Goal: Information Seeking & Learning: Learn about a topic

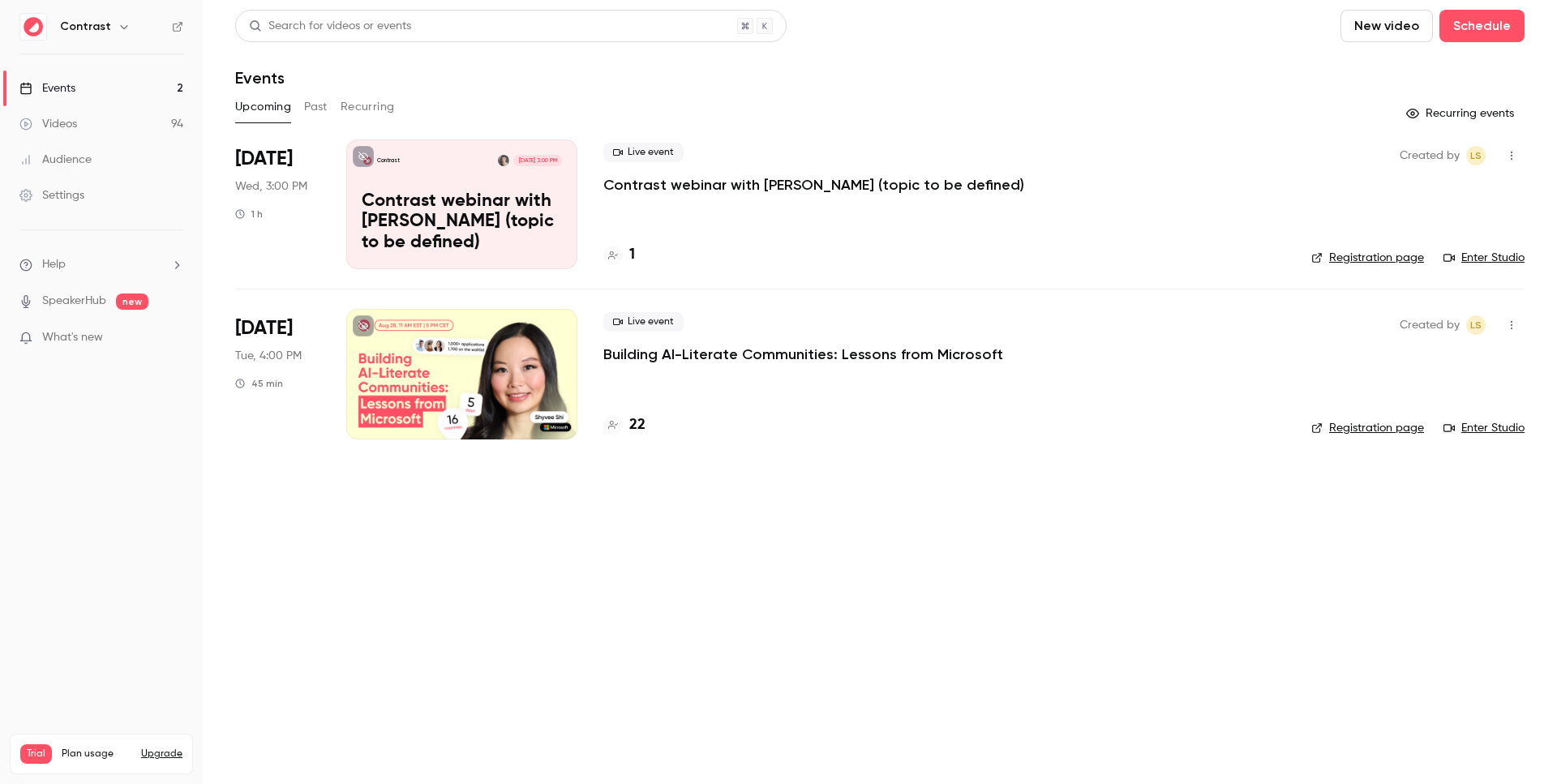
click at [103, 122] on link "Videos 94" at bounding box center [102, 124] width 203 height 36
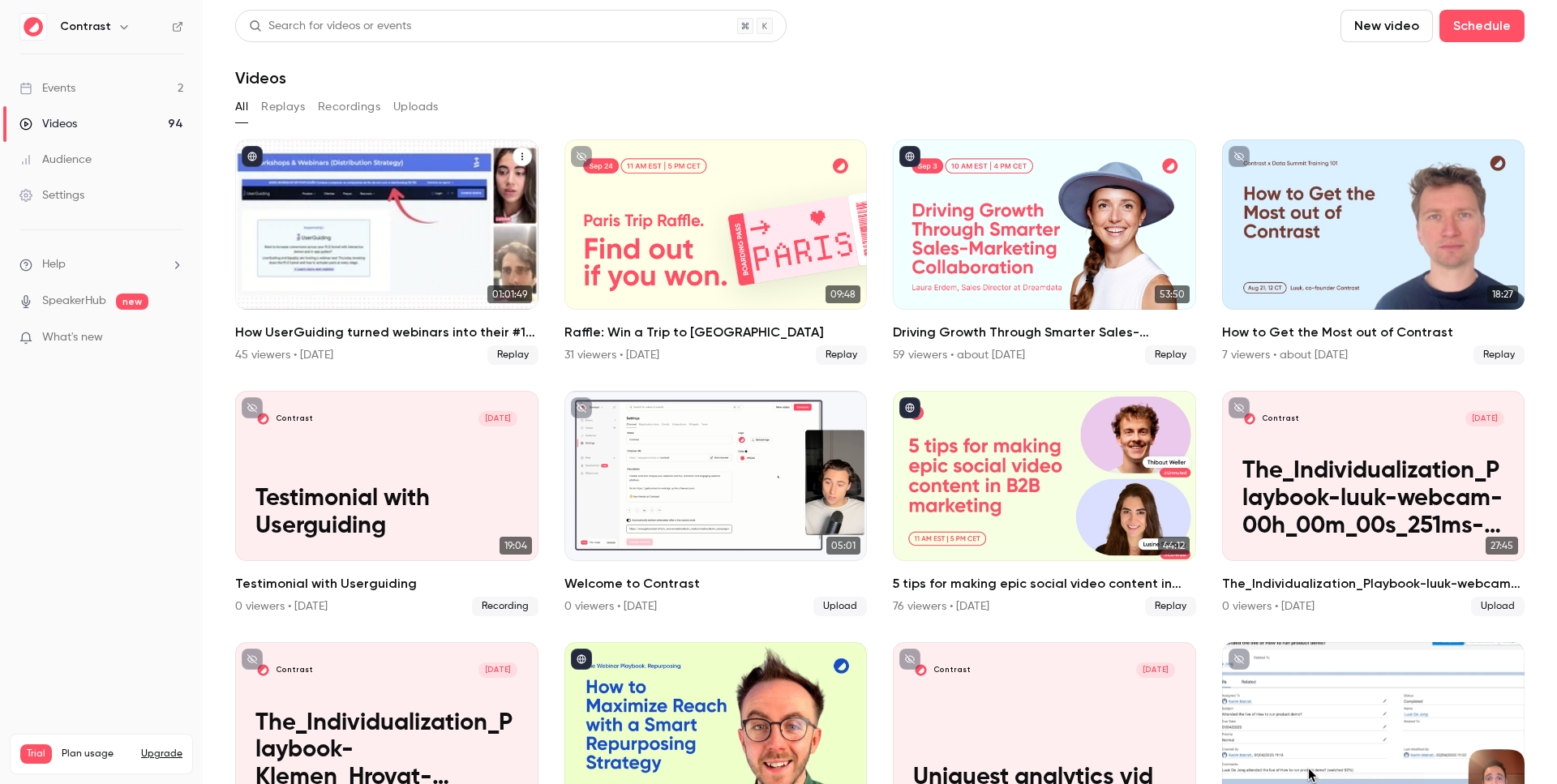
click at [333, 333] on h2 "How UserGuiding turned webinars into their #1 lead gen channel" at bounding box center [387, 333] width 304 height 19
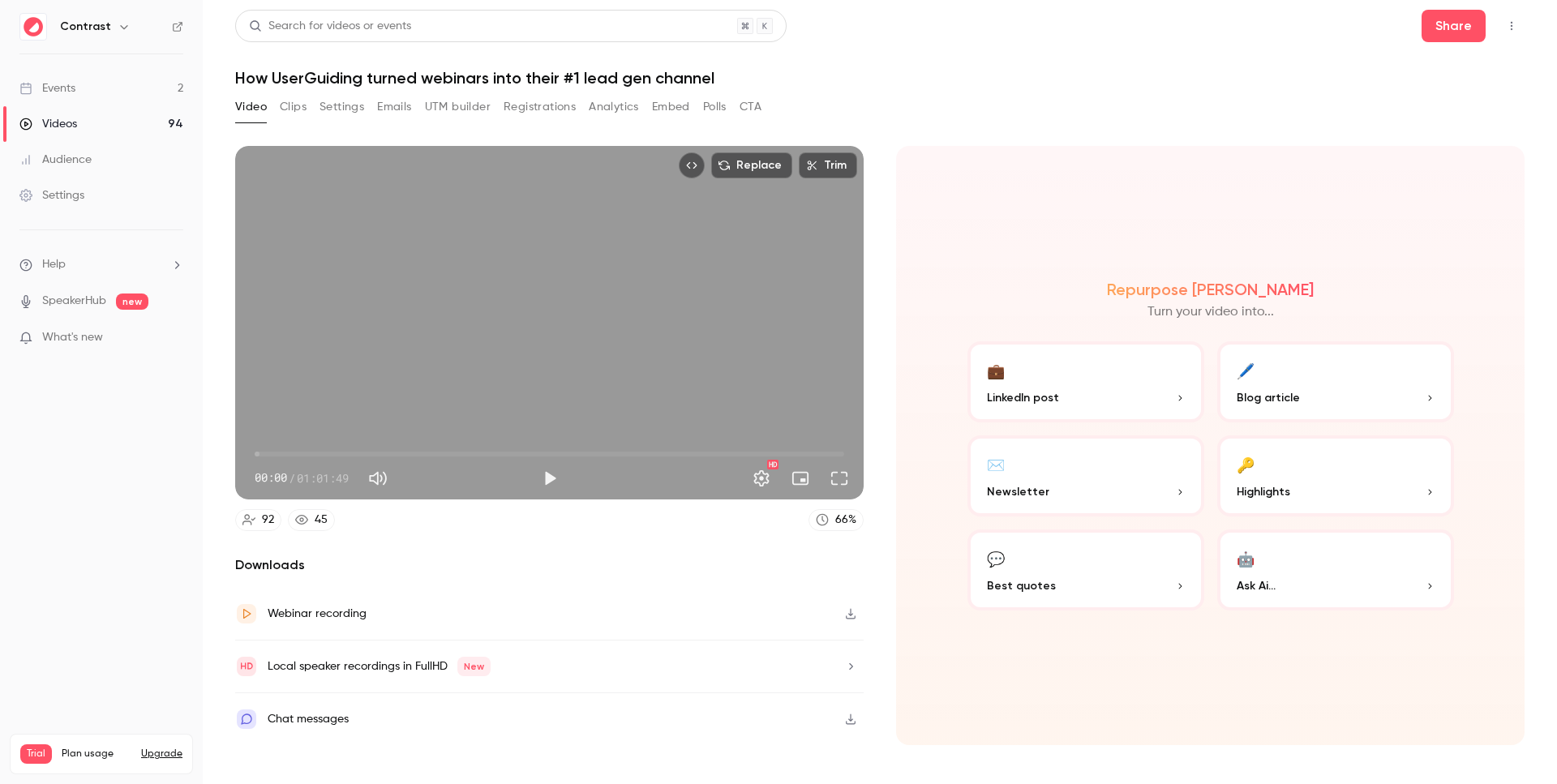
click at [607, 102] on button "Analytics" at bounding box center [614, 106] width 50 height 26
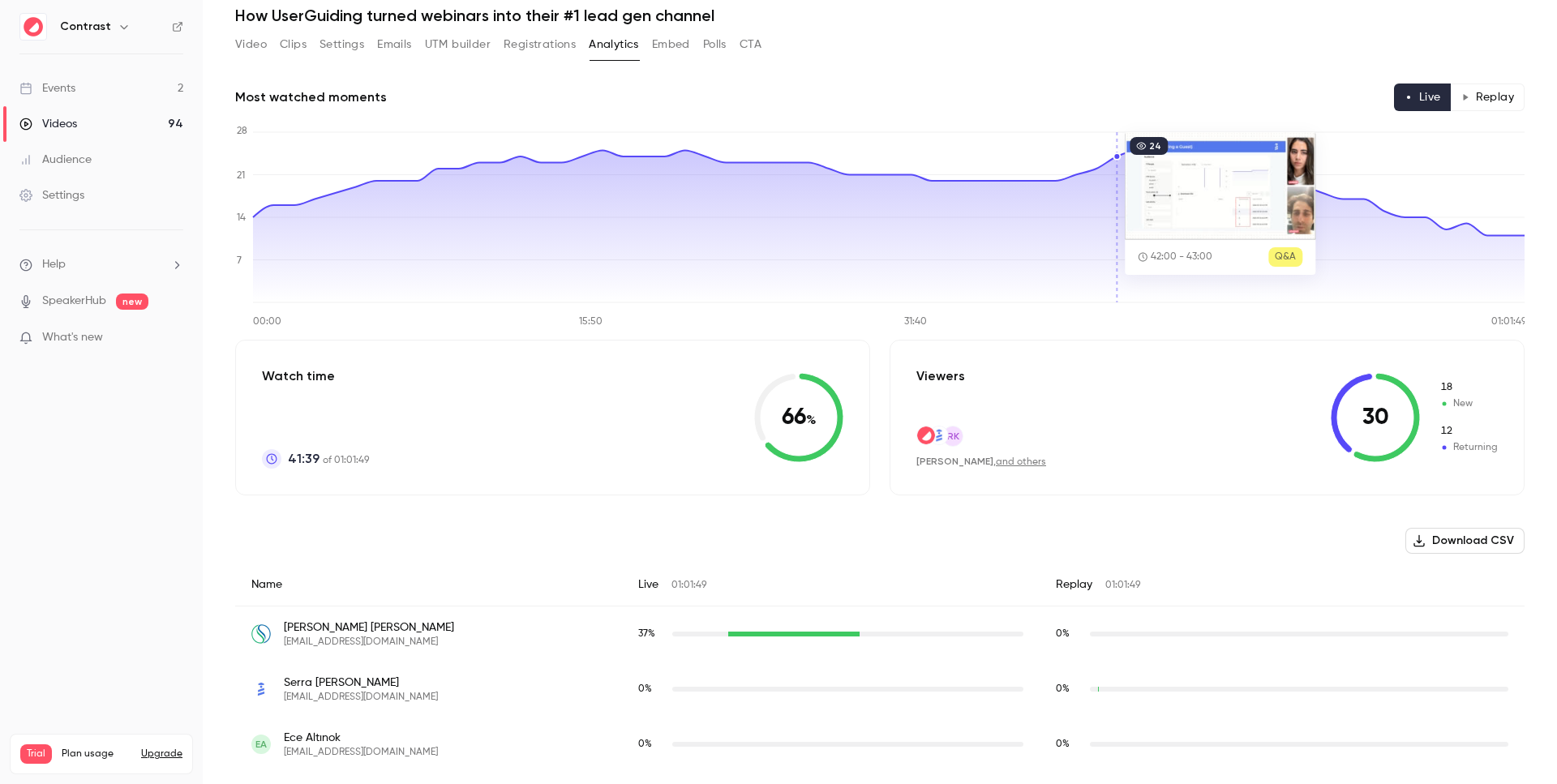
scroll to position [60, 0]
